Goal: Task Accomplishment & Management: Manage account settings

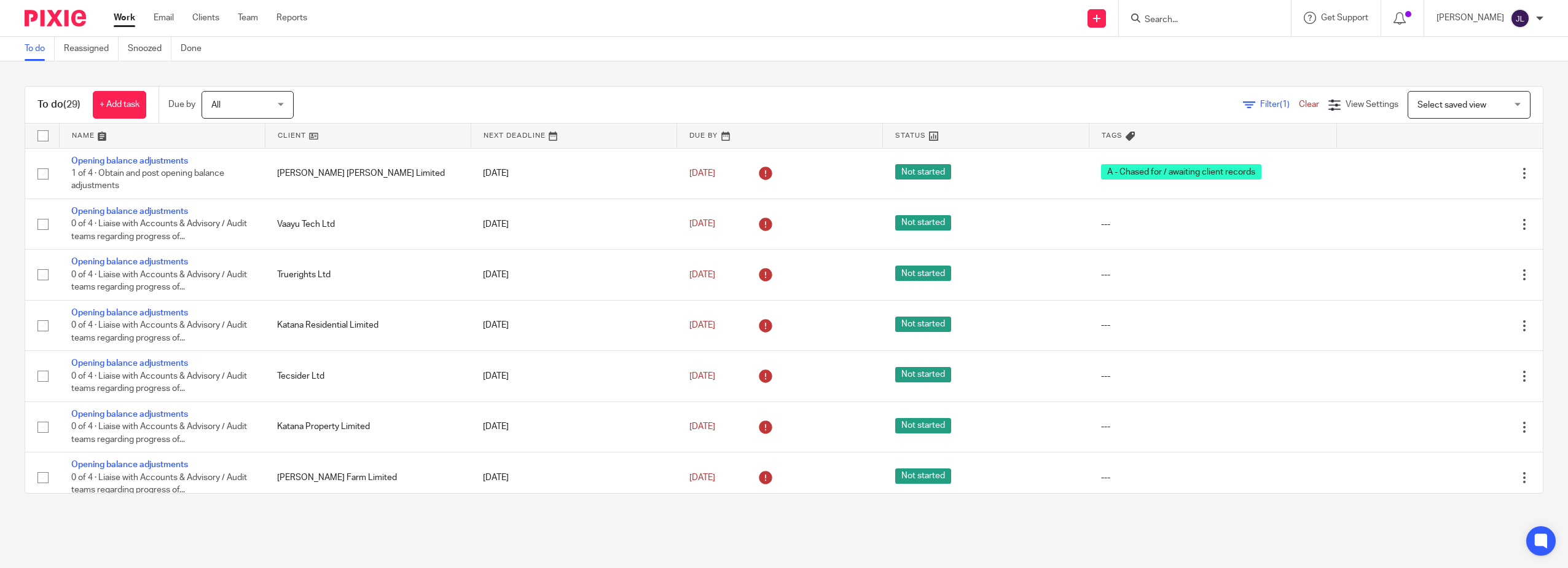
click at [1189, 35] on div at bounding box center [1205, 18] width 172 height 36
click at [1191, 19] on input "Search" at bounding box center [1199, 19] width 111 height 11
drag, startPoint x: 204, startPoint y: 17, endPoint x: 210, endPoint y: 14, distance: 6.7
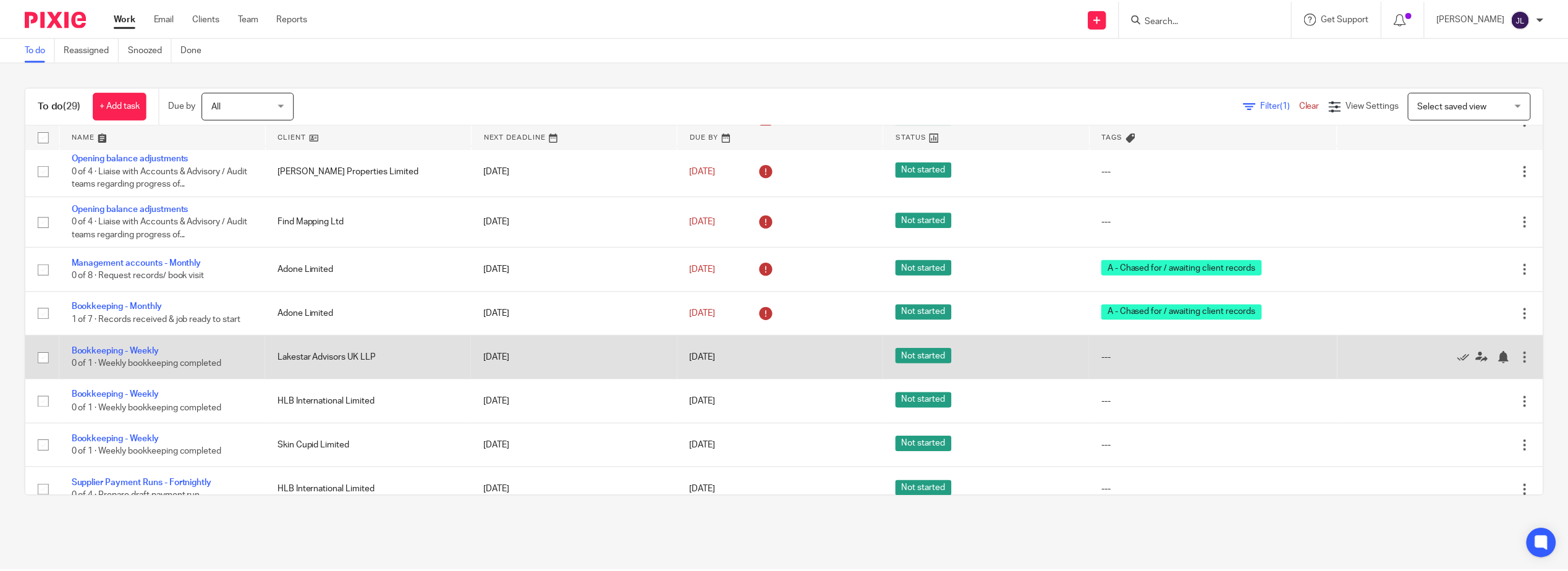
scroll to position [433, 0]
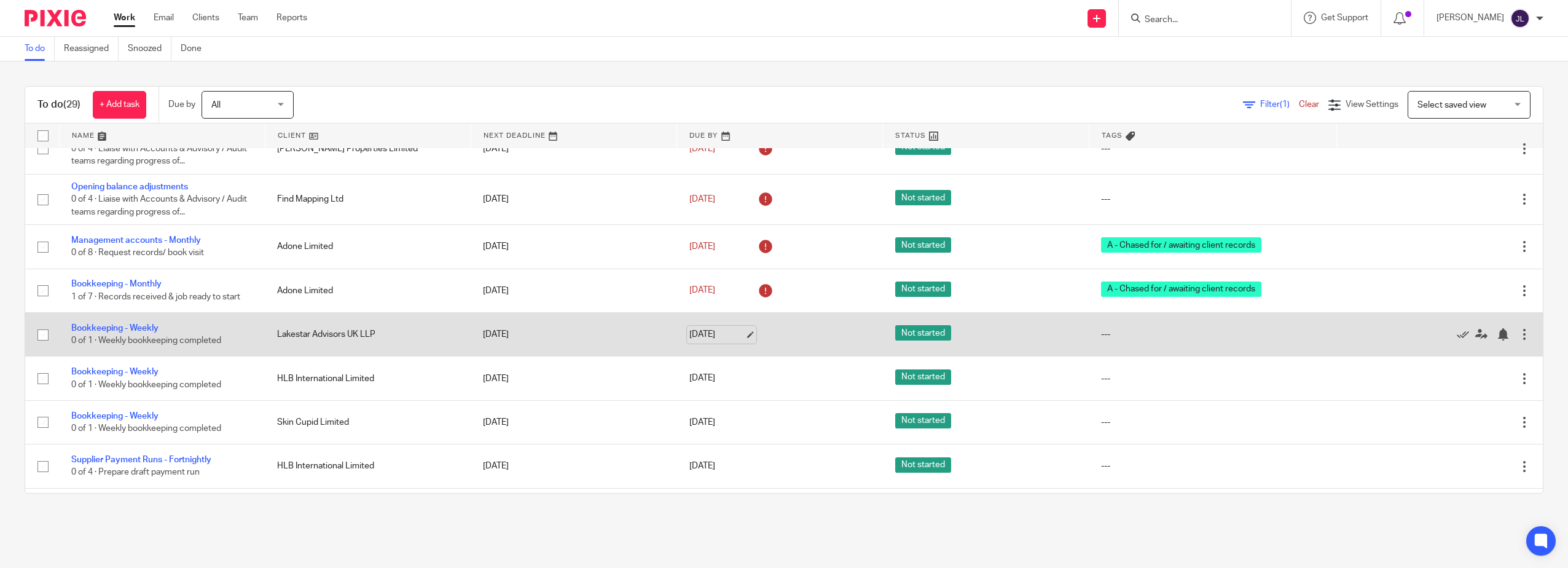
click at [715, 333] on link "22 Sep 2025" at bounding box center [718, 334] width 56 height 13
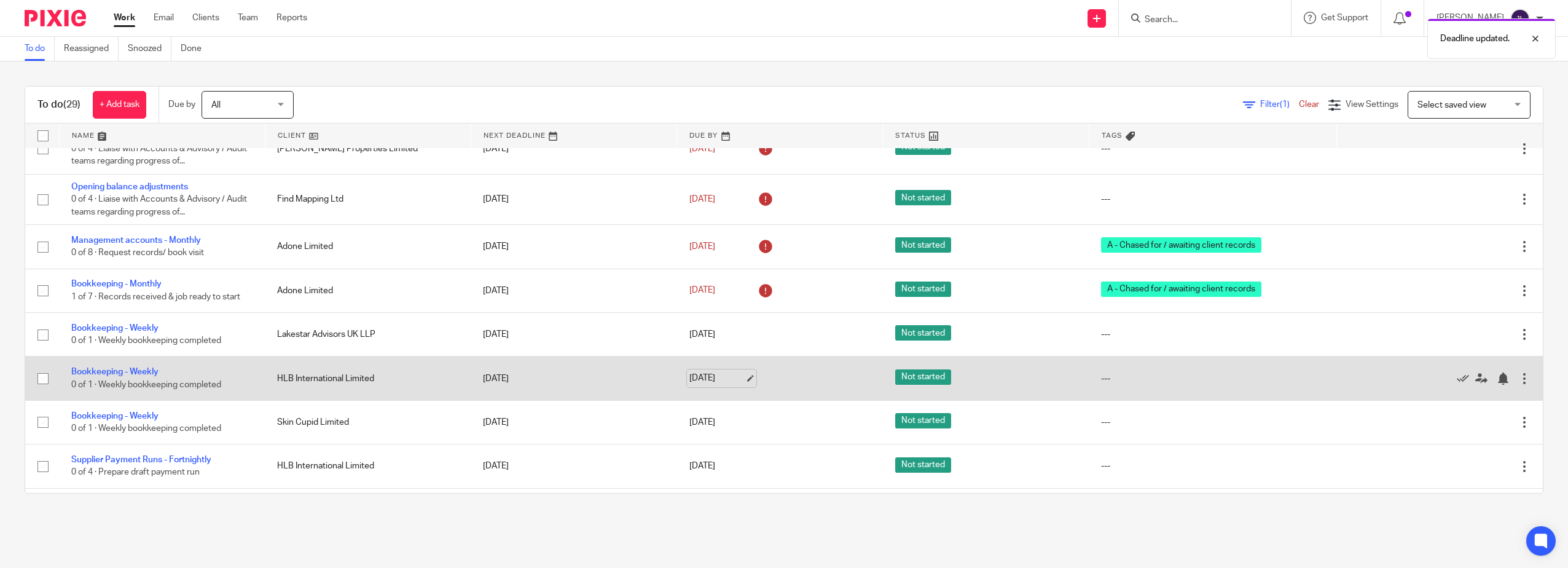
click at [703, 384] on link "22 Sep 2025" at bounding box center [718, 377] width 56 height 13
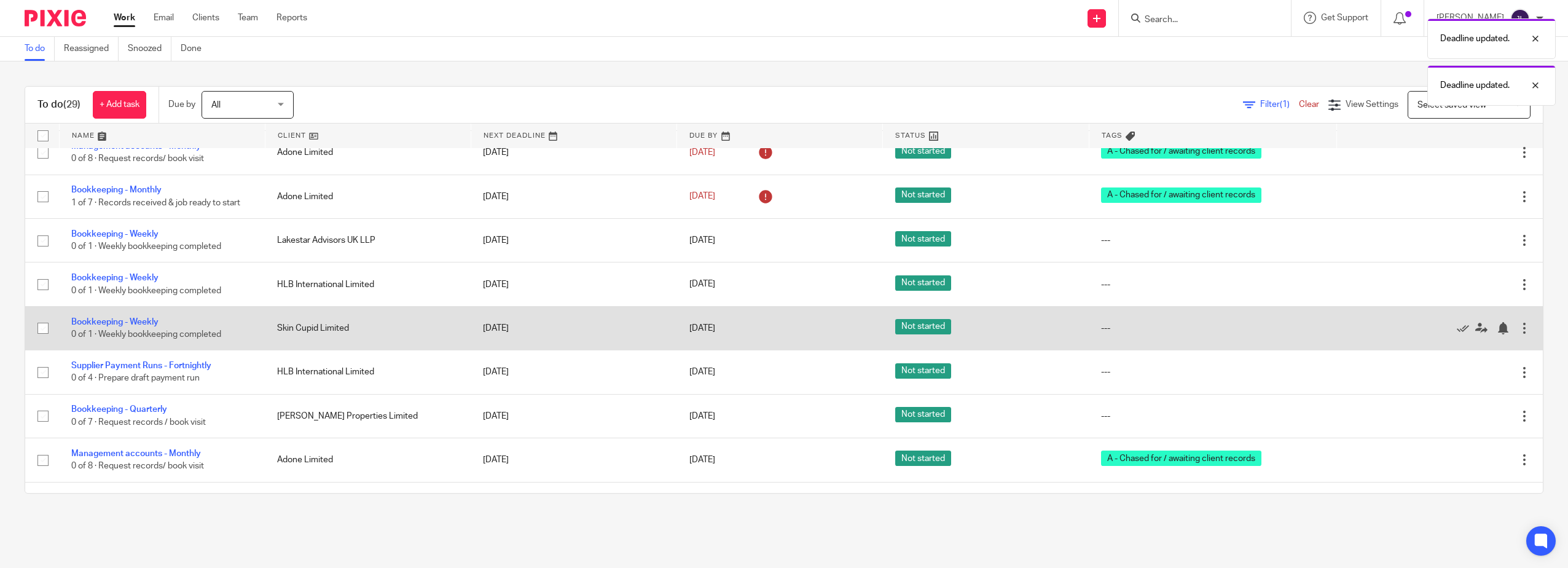
scroll to position [553, 0]
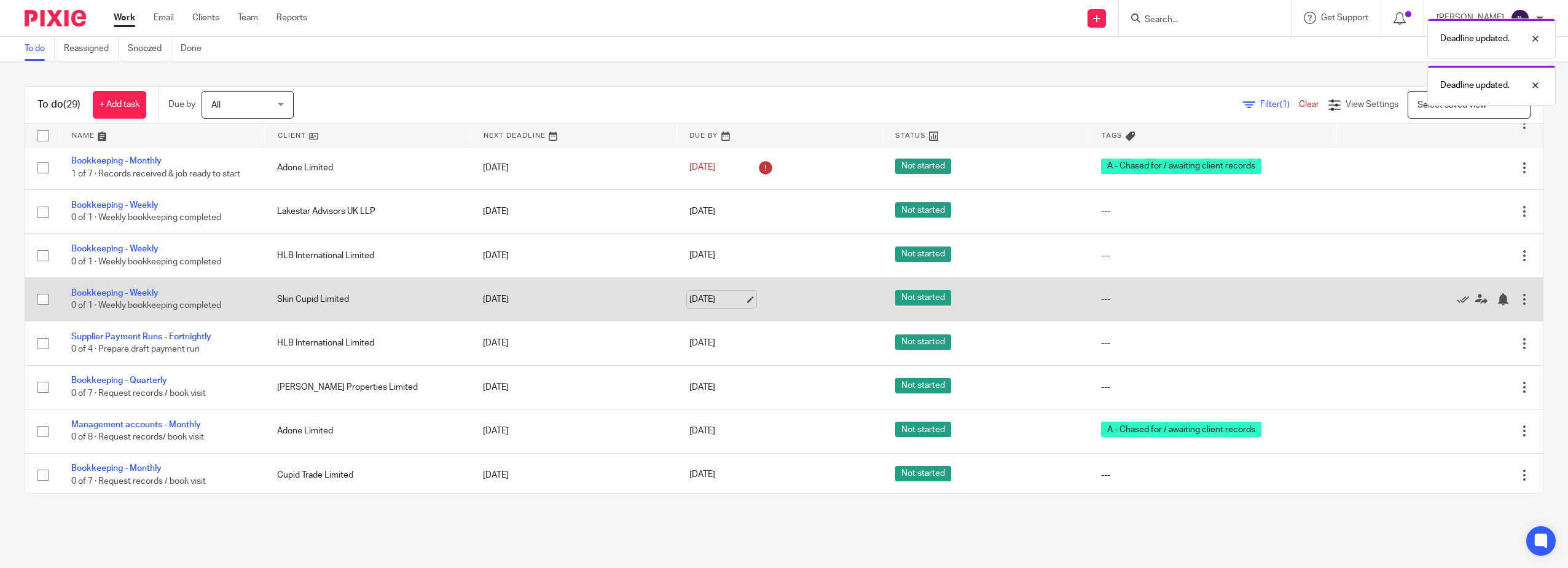
click at [690, 301] on link "22 Sep 2025" at bounding box center [718, 299] width 56 height 13
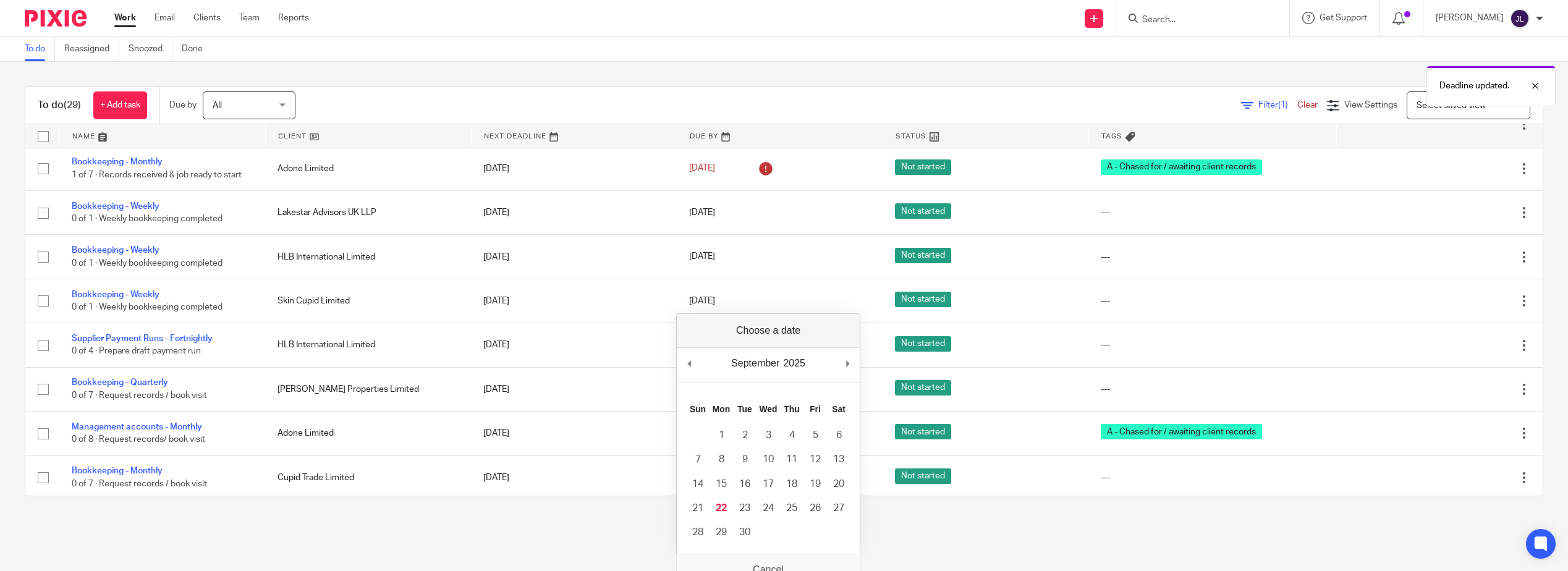
click at [1014, 535] on main "To do Reassigned Snoozed Done To do (29) + Add task Due by All All Today Tomorr…" at bounding box center [784, 285] width 1568 height 571
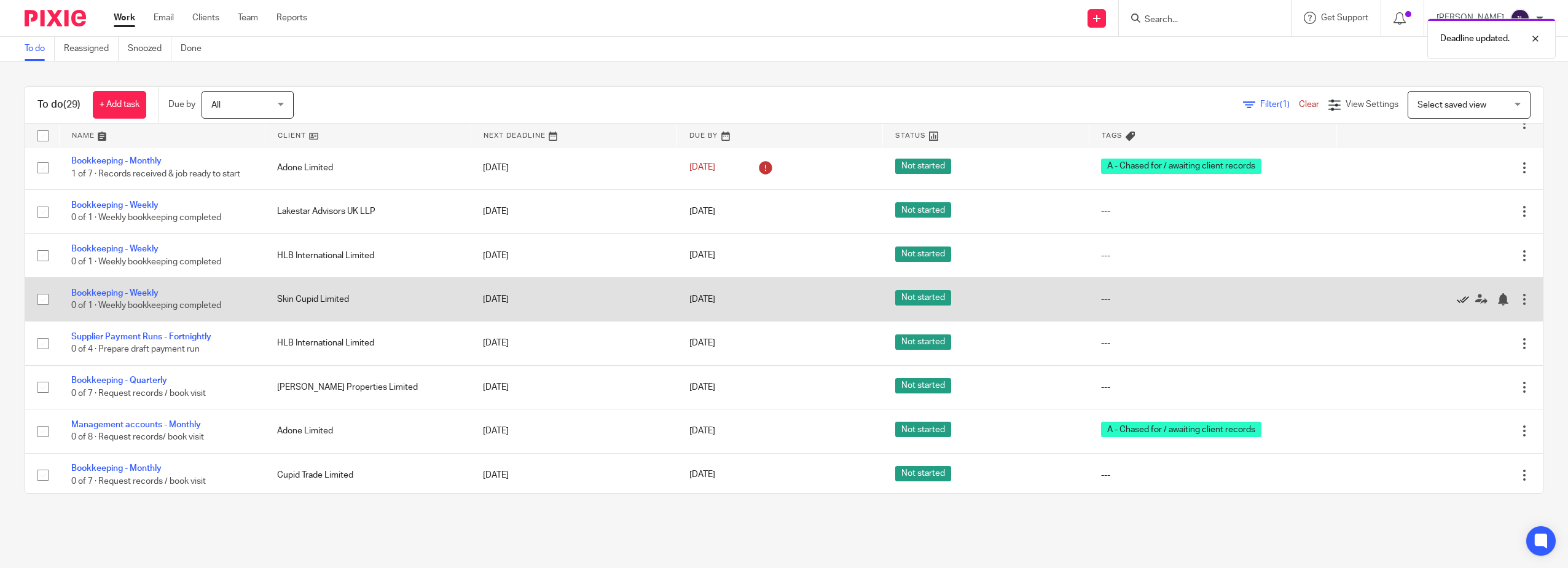
click at [1457, 295] on icon at bounding box center [1463, 299] width 13 height 13
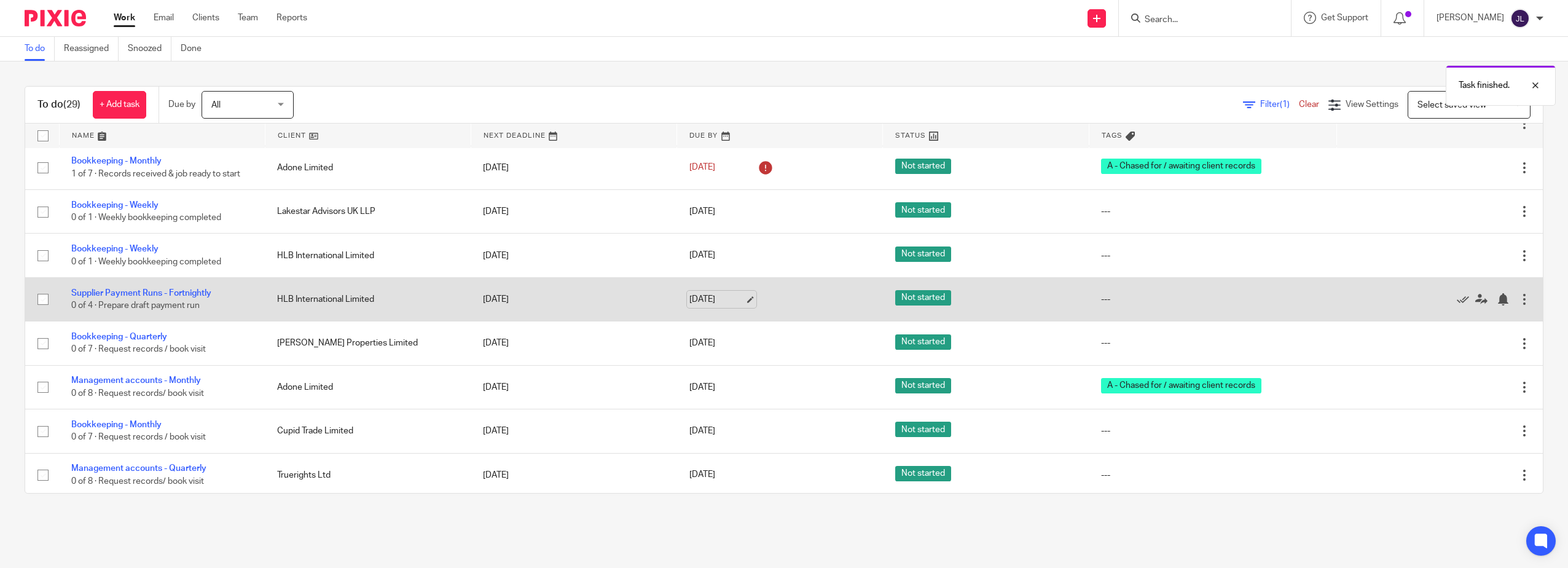
click at [716, 297] on link "23 Sep 2025" at bounding box center [718, 299] width 56 height 13
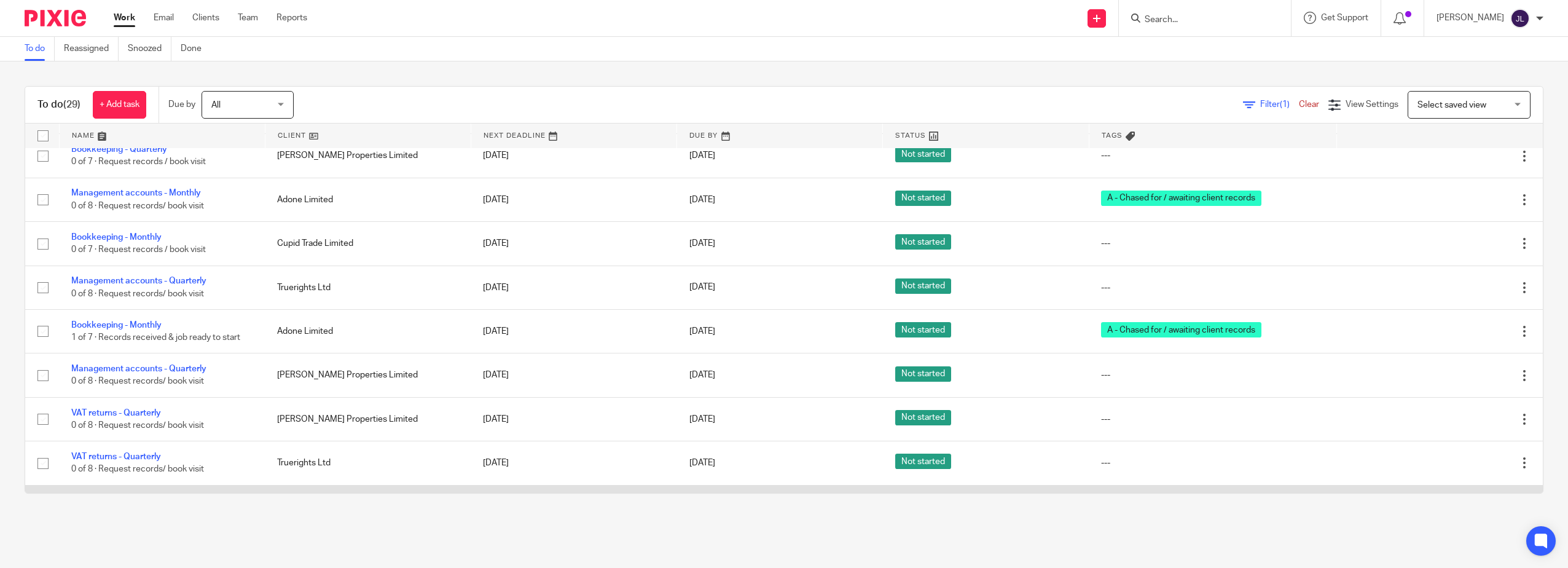
scroll to position [672, 0]
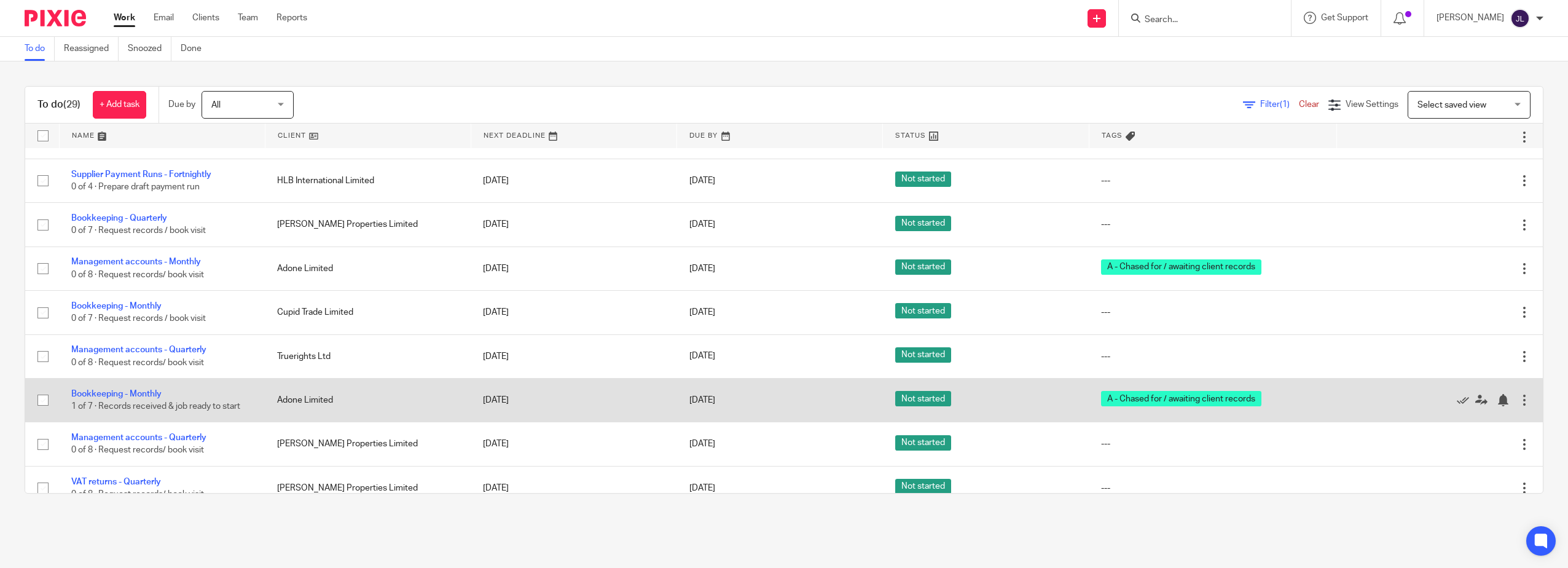
drag, startPoint x: 141, startPoint y: 392, endPoint x: 143, endPoint y: 381, distance: 11.2
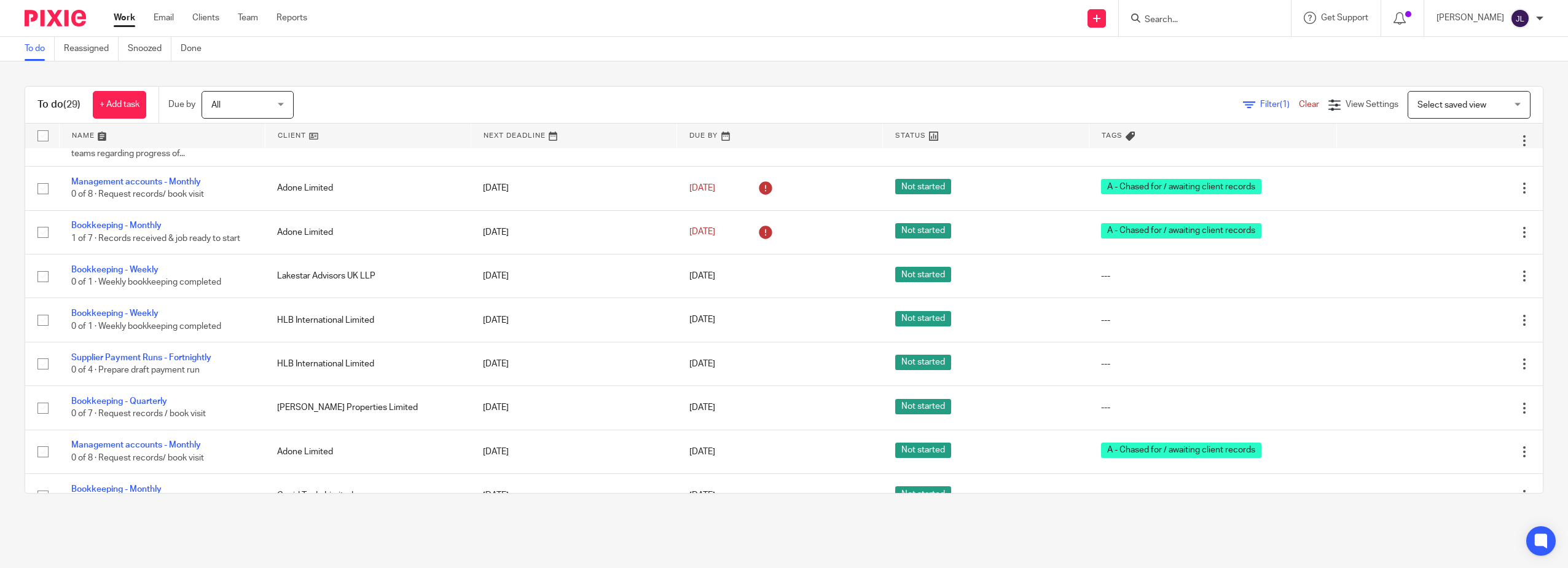
scroll to position [487, 0]
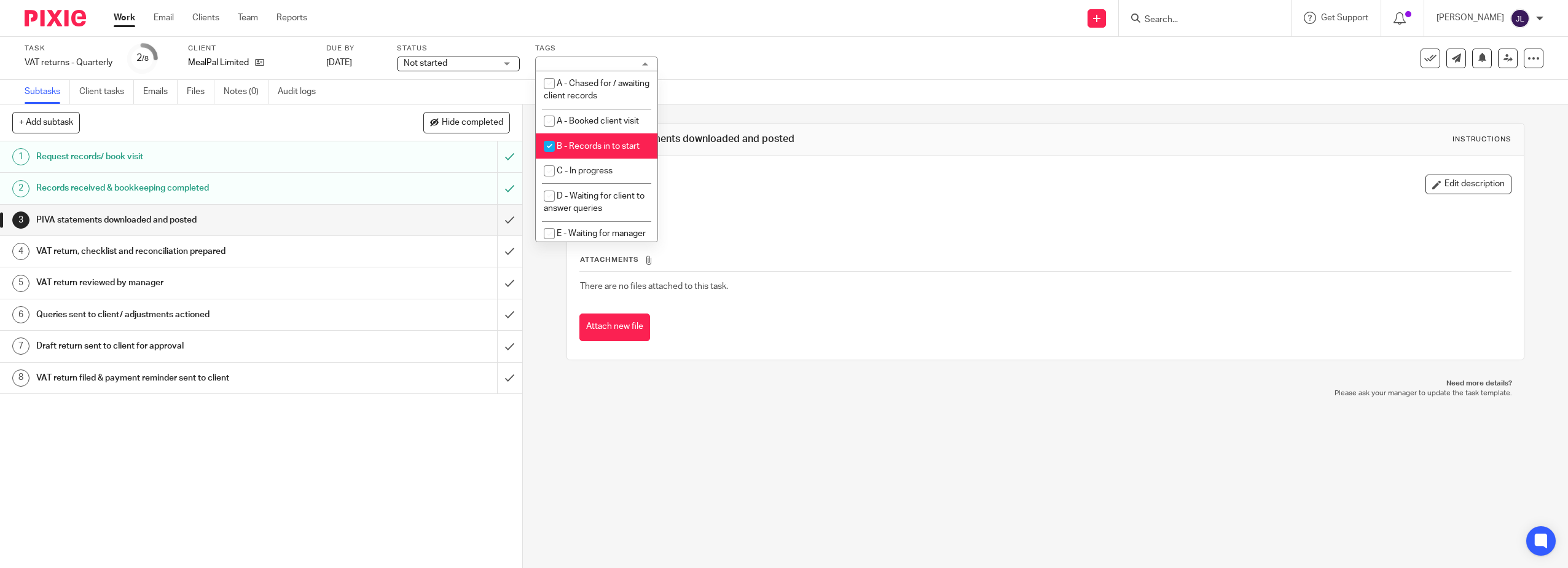
click at [610, 139] on li "B - Records in to start" at bounding box center [597, 146] width 122 height 25
checkbox input "false"
click at [833, 67] on div "Task VAT returns - Quarterly Save VAT returns - Quarterly 2 /8 Client MealPal L…" at bounding box center [657, 58] width 1266 height 30
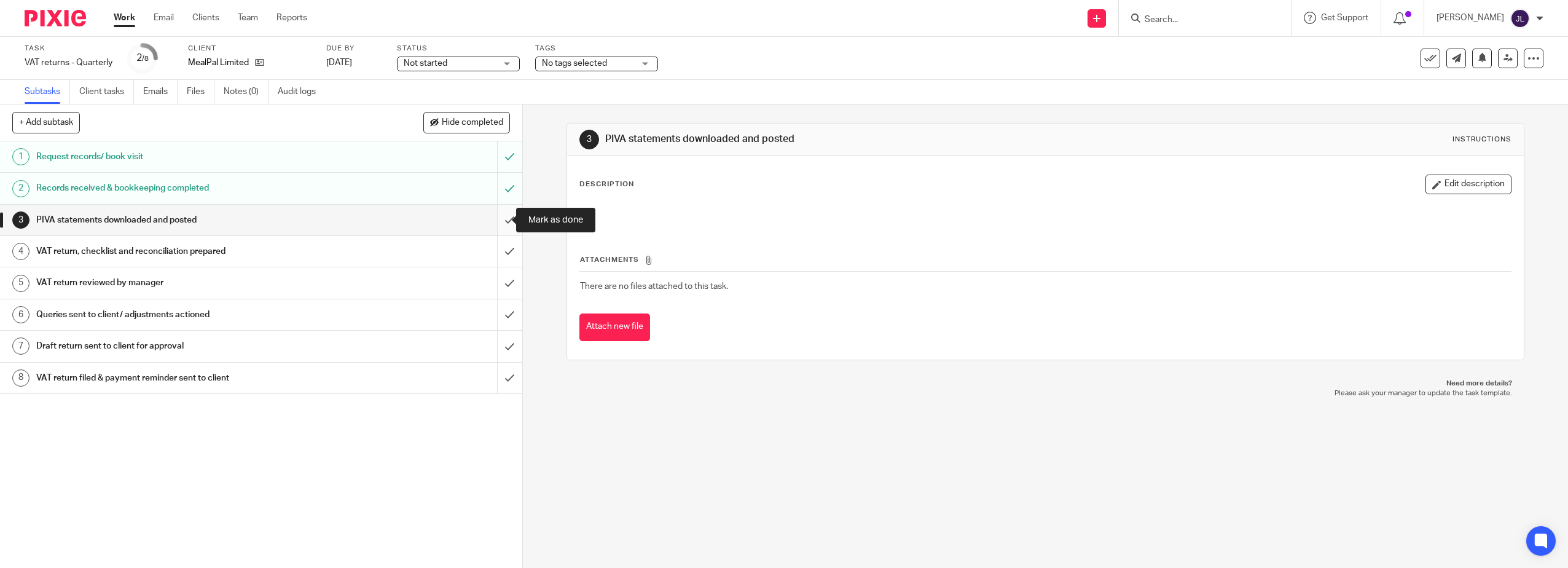
click at [501, 222] on input "submit" at bounding box center [261, 219] width 523 height 30
drag, startPoint x: 500, startPoint y: 254, endPoint x: 500, endPoint y: 263, distance: 9.0
click at [499, 257] on input "submit" at bounding box center [261, 251] width 523 height 30
click at [502, 290] on input "submit" at bounding box center [261, 283] width 523 height 30
click at [502, 316] on input "submit" at bounding box center [261, 314] width 523 height 30
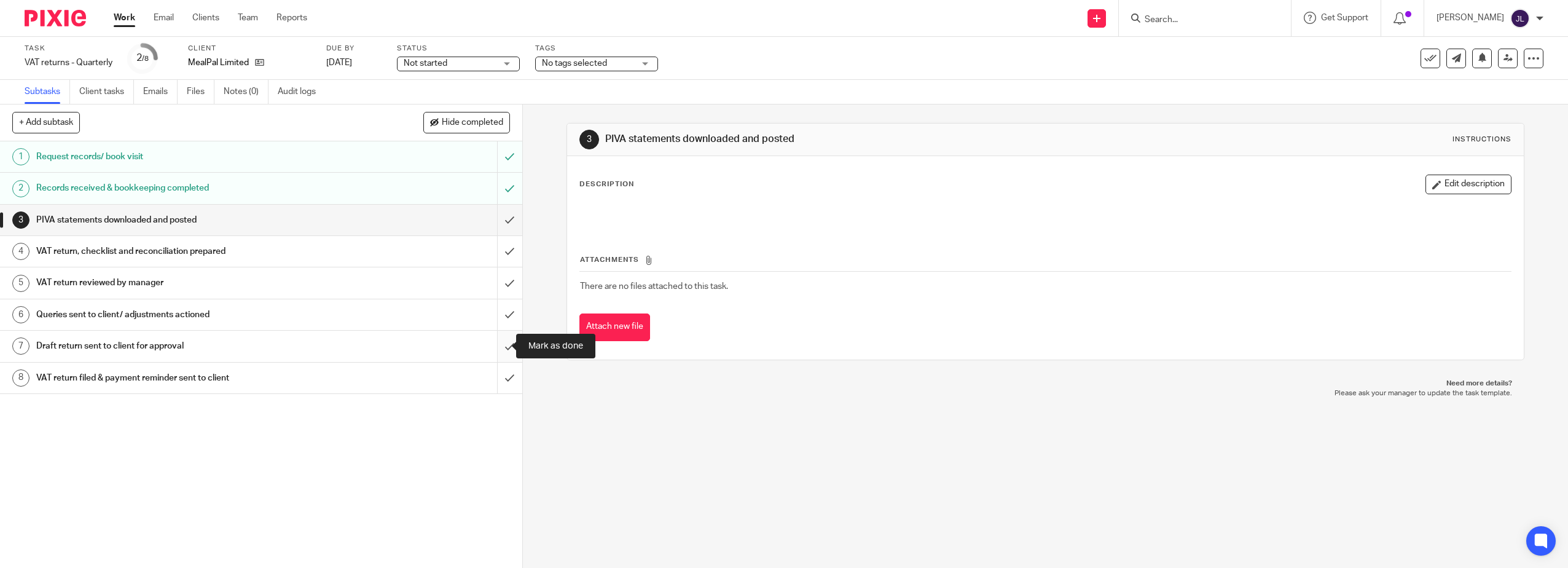
click at [502, 338] on input "submit" at bounding box center [261, 346] width 523 height 30
click at [502, 367] on input "submit" at bounding box center [261, 377] width 523 height 30
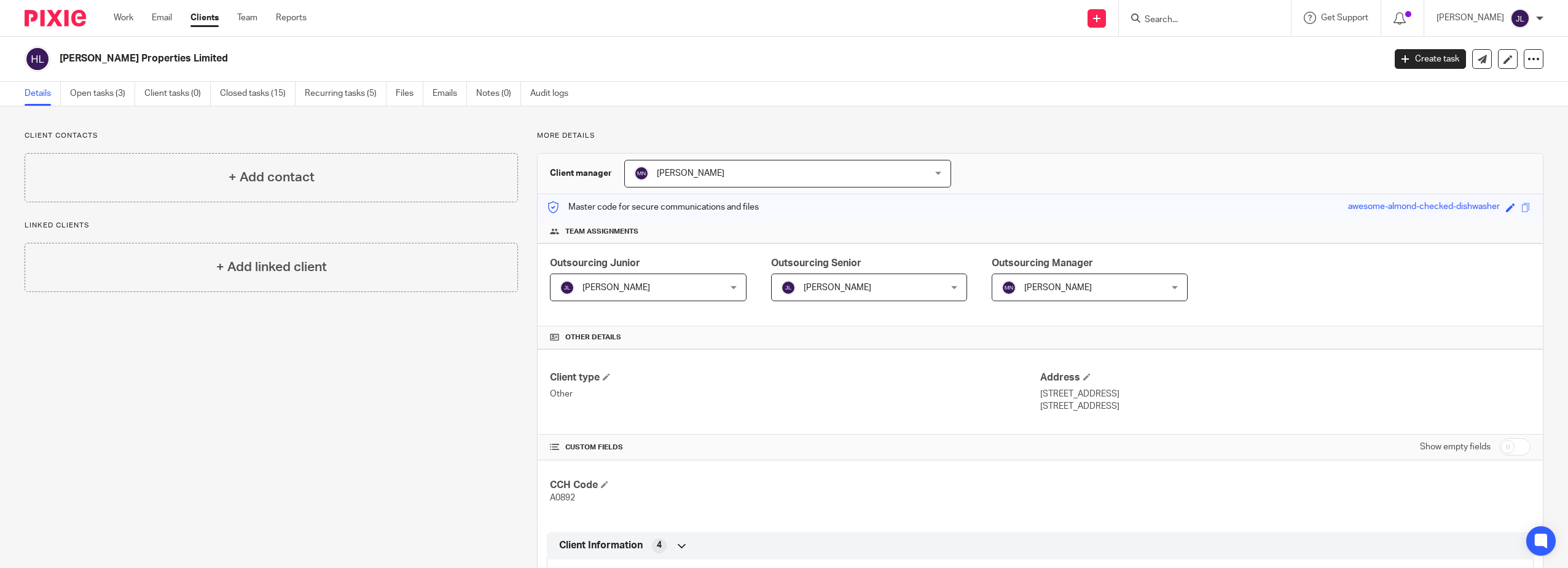
click at [710, 288] on div "Josie Lynch Josie Lynch" at bounding box center [648, 287] width 196 height 28
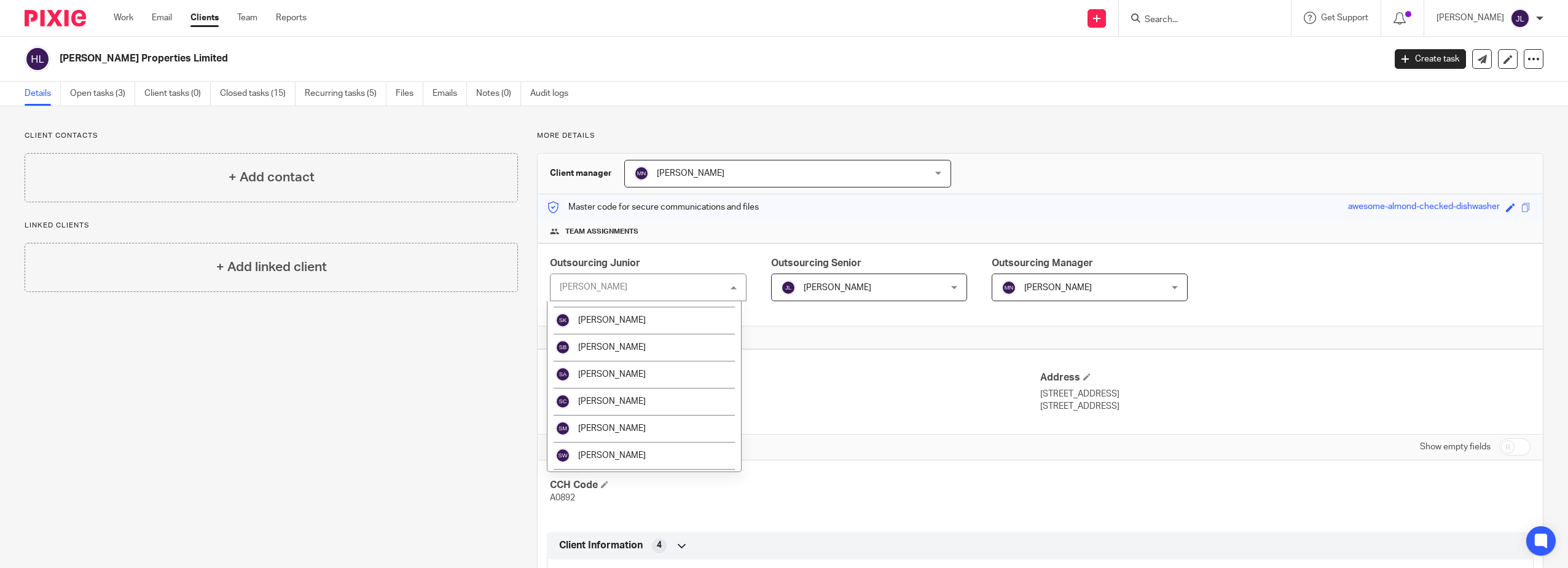
scroll to position [1612, 0]
click at [672, 459] on li "[PERSON_NAME]" at bounding box center [644, 457] width 193 height 27
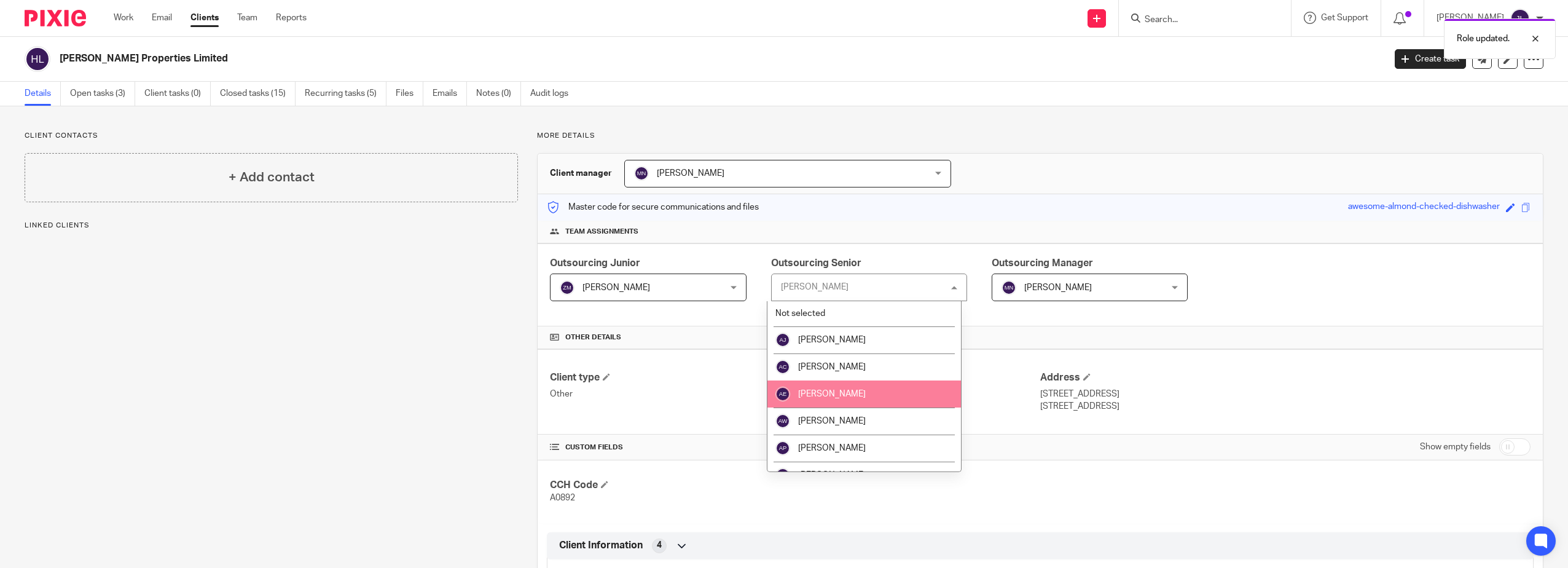
click at [882, 387] on li "[PERSON_NAME]" at bounding box center [864, 394] width 193 height 27
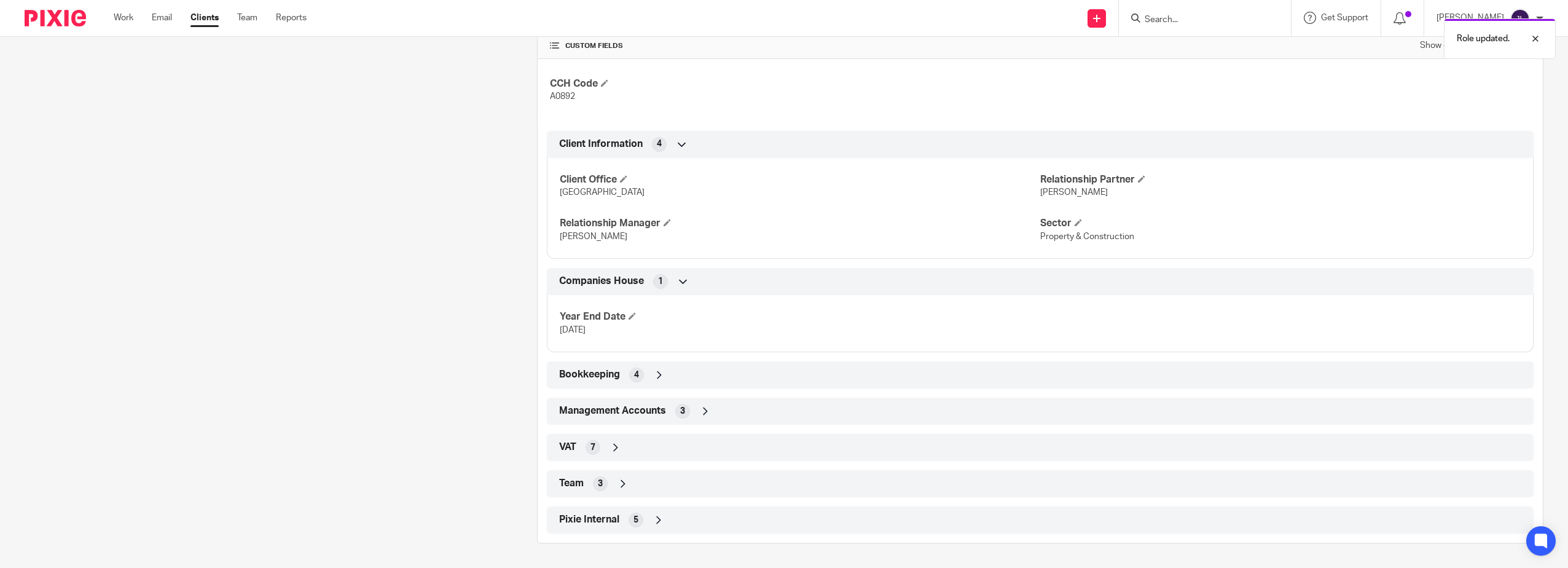
click at [630, 484] on div "Team 3" at bounding box center [1040, 483] width 968 height 21
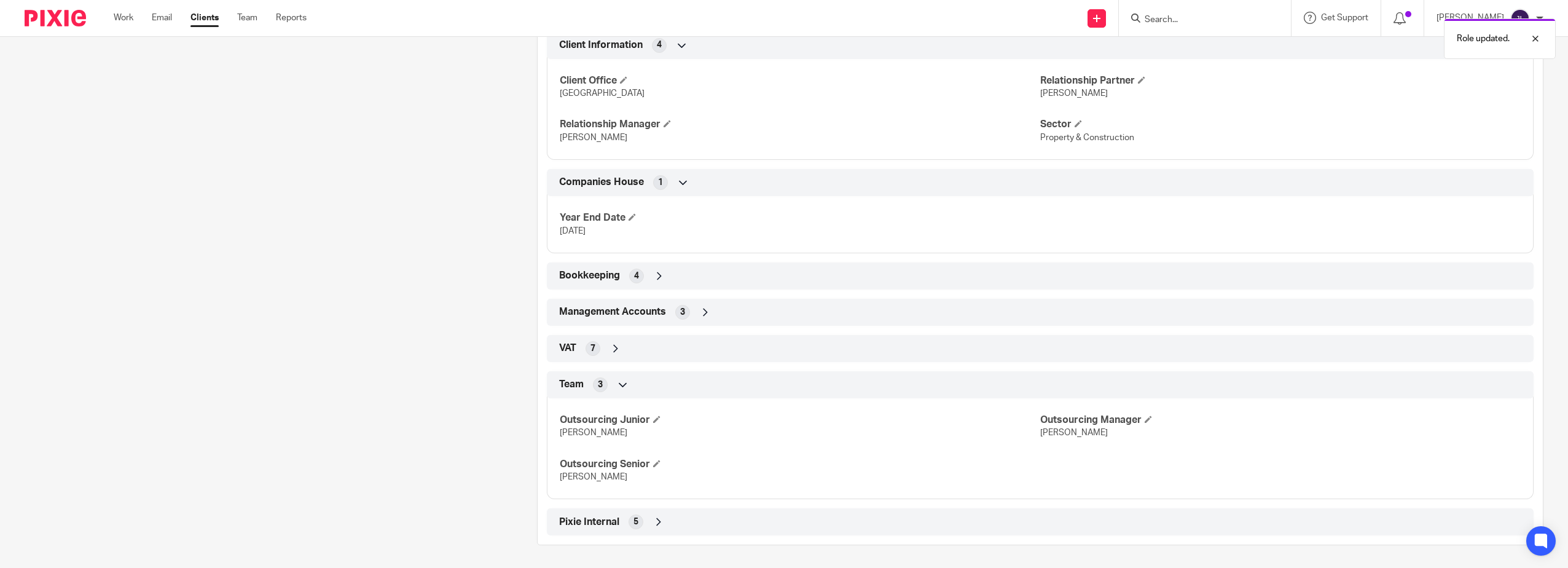
scroll to position [502, 0]
click at [663, 423] on h4 "Outsourcing Junior" at bounding box center [800, 418] width 480 height 13
click at [659, 414] on span at bounding box center [657, 417] width 8 height 8
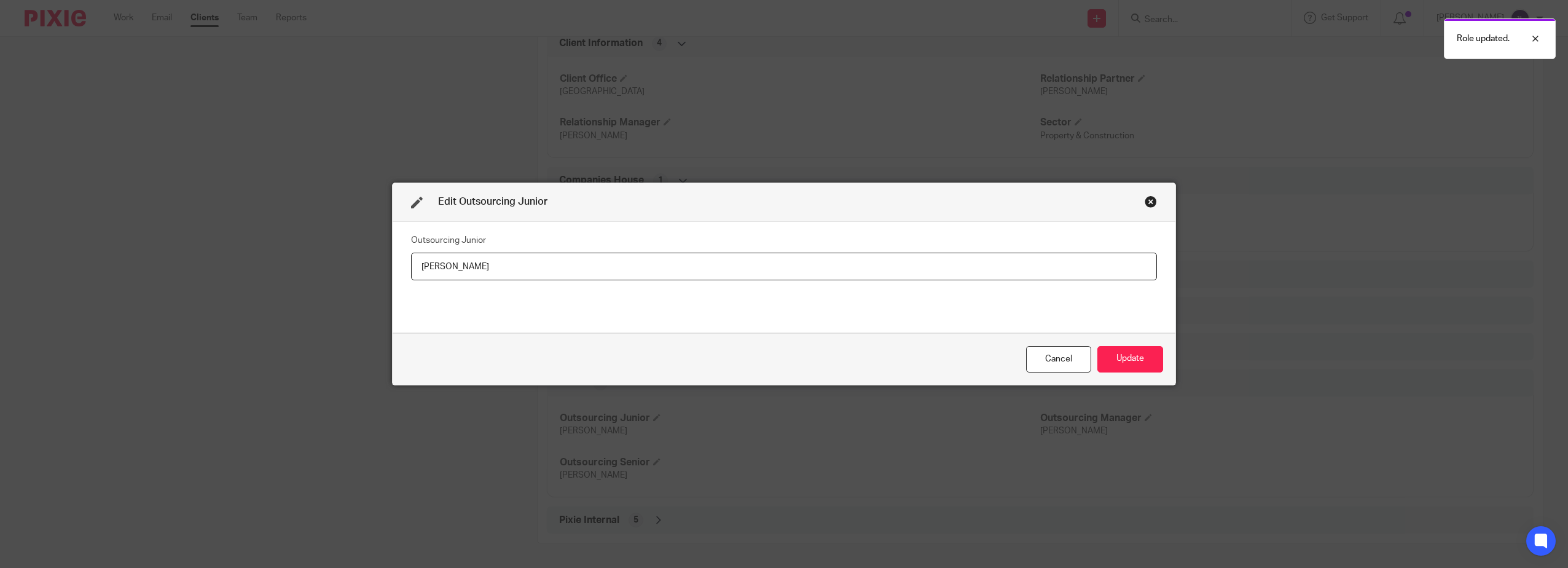
drag, startPoint x: 488, startPoint y: 264, endPoint x: 361, endPoint y: 264, distance: 127.0
click at [361, 264] on div "Edit Outsourcing Junior Outsourcing Junior Josie Lynch Cancel Update" at bounding box center [784, 284] width 1568 height 568
type input "[PERSON_NAME]"
click at [1106, 356] on button "Update" at bounding box center [1131, 359] width 66 height 26
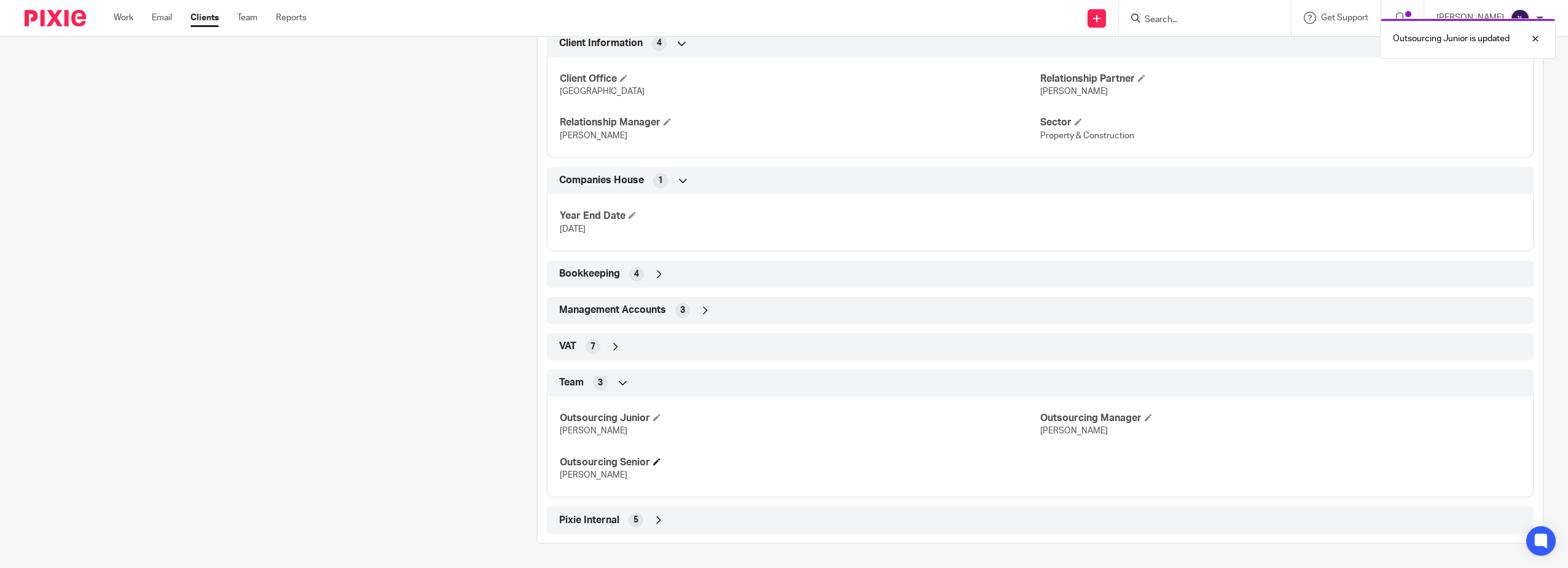
click at [665, 457] on h4 "Outsourcing Senior" at bounding box center [800, 462] width 480 height 13
click at [656, 465] on h4 "Outsourcing Senior" at bounding box center [800, 462] width 480 height 13
click at [659, 462] on span at bounding box center [657, 461] width 8 height 8
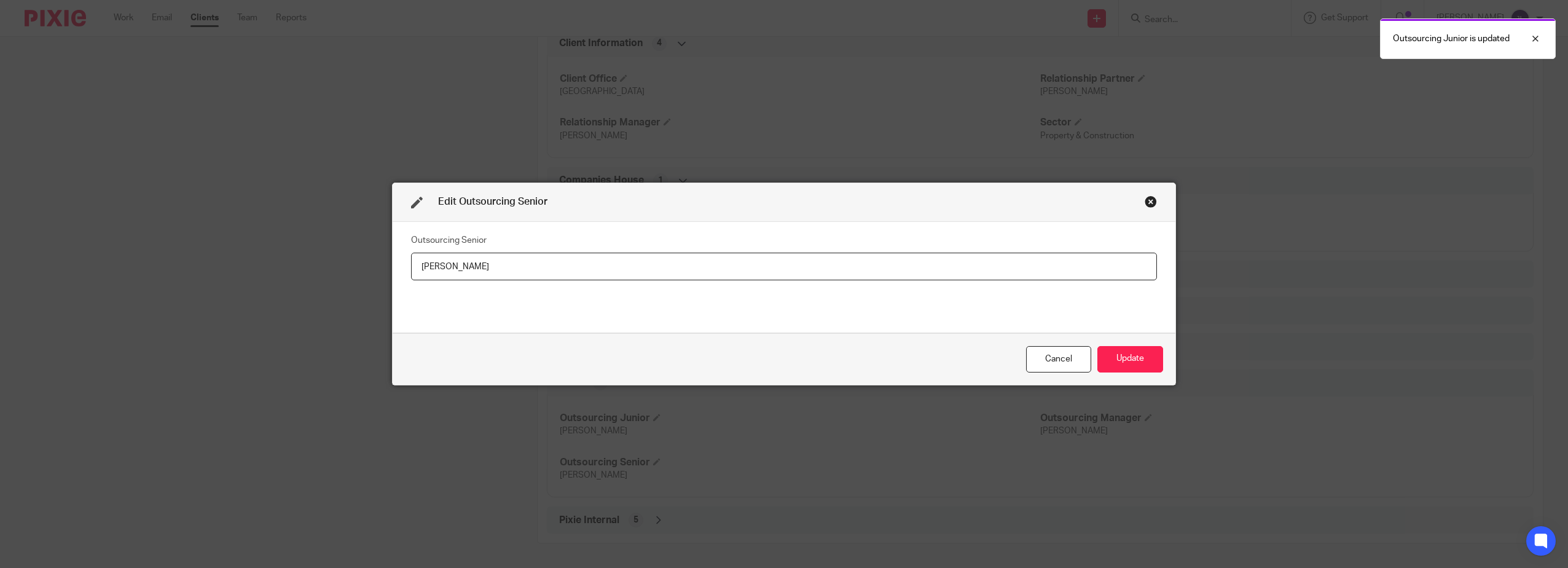
drag, startPoint x: 495, startPoint y: 267, endPoint x: 416, endPoint y: 266, distance: 79.0
click at [416, 266] on input "[PERSON_NAME]" at bounding box center [784, 266] width 746 height 28
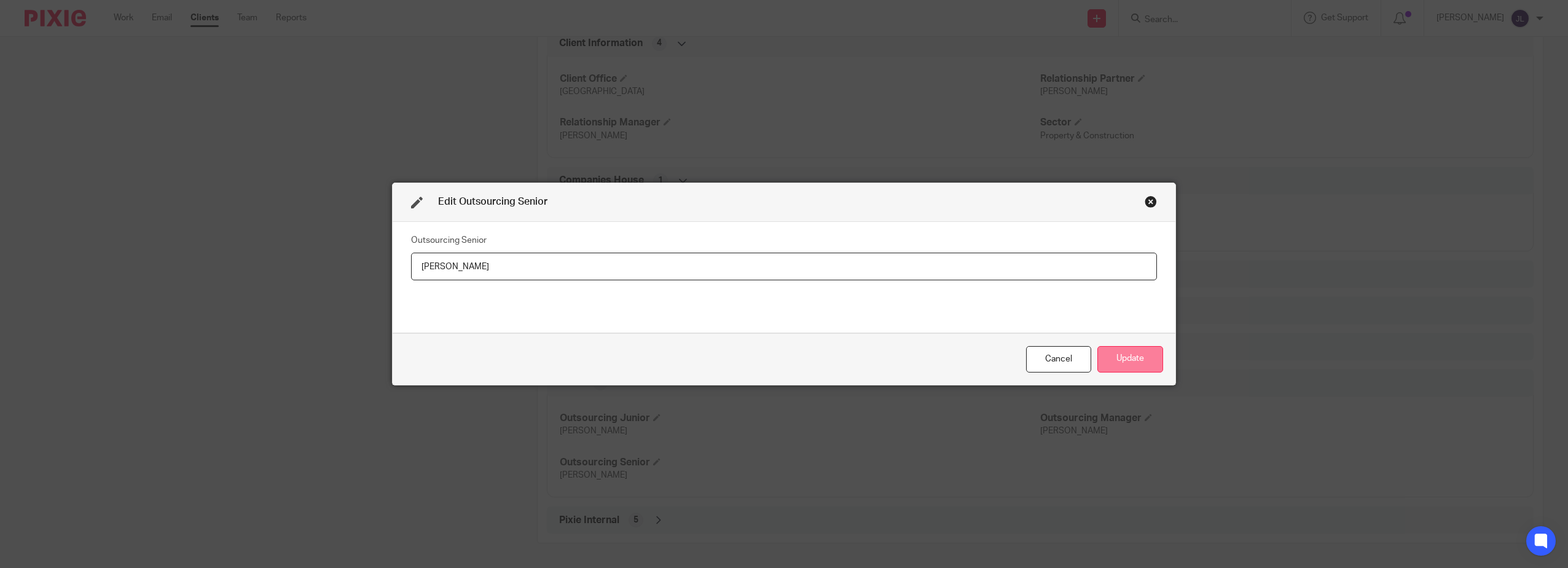
type input "[PERSON_NAME]"
click at [1125, 360] on button "Update" at bounding box center [1131, 359] width 66 height 26
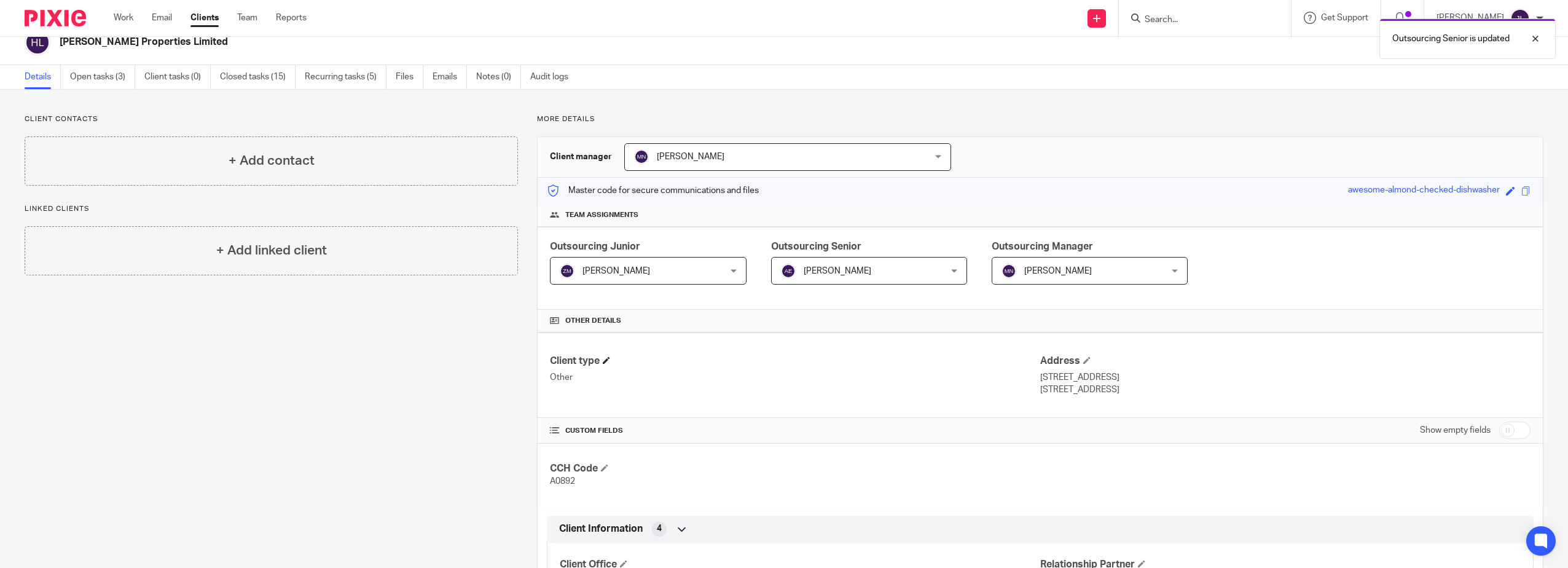
scroll to position [0, 0]
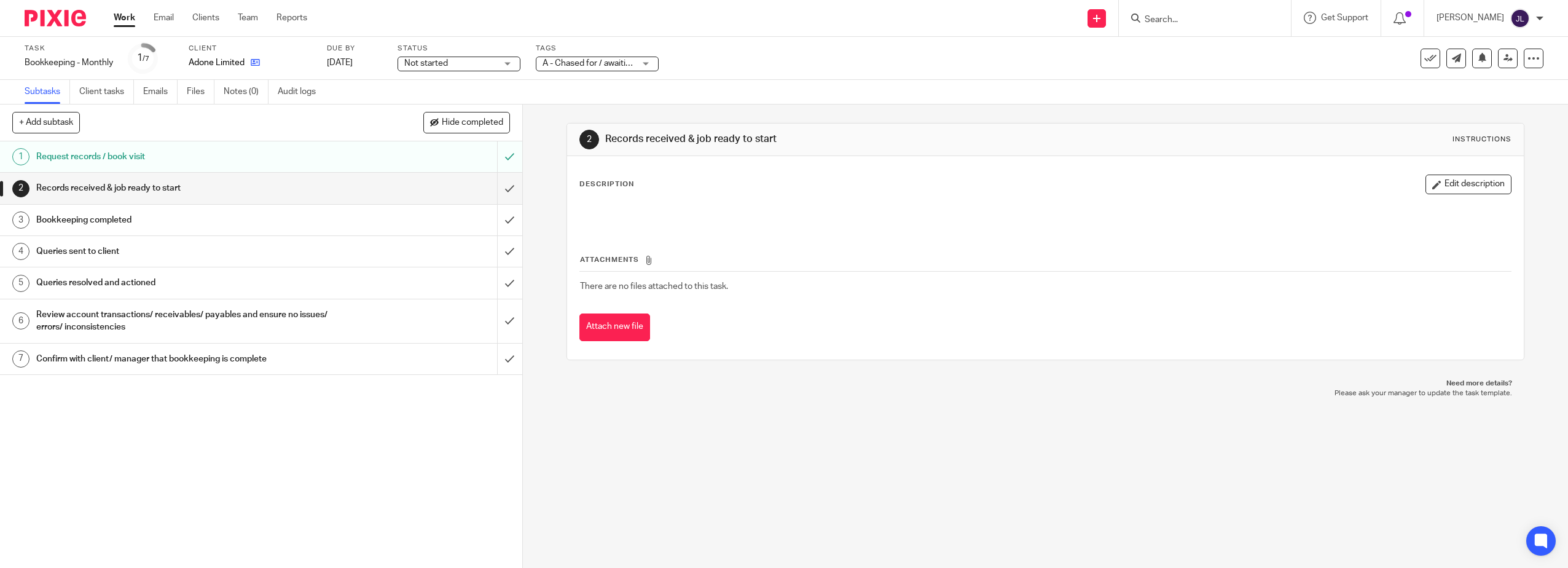
click at [252, 60] on icon at bounding box center [255, 62] width 9 height 9
